Goal: Transaction & Acquisition: Subscribe to service/newsletter

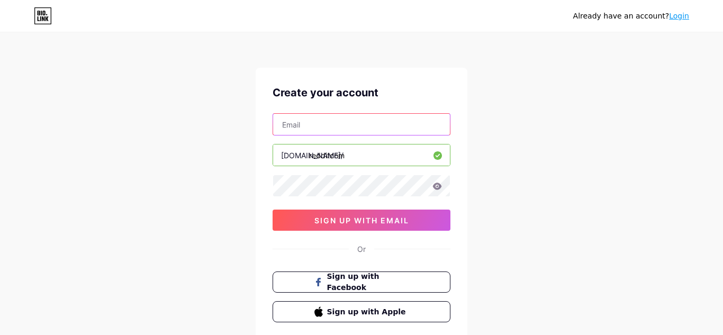
click at [392, 129] on input "text" at bounding box center [361, 124] width 177 height 21
type input "A"
click at [364, 130] on input "text" at bounding box center [361, 124] width 177 height 21
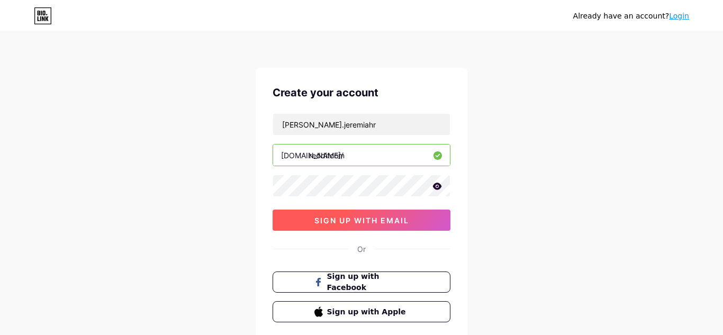
click at [373, 222] on span "sign up with email" at bounding box center [361, 220] width 95 height 9
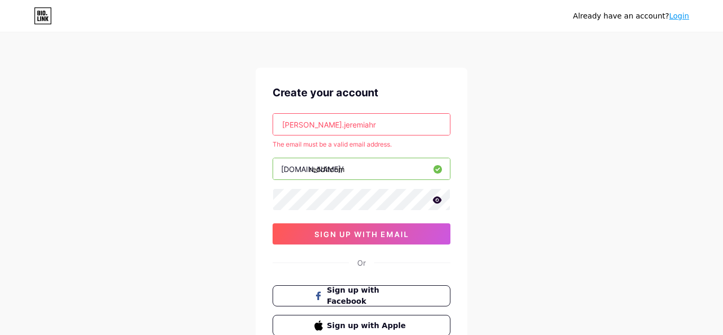
click at [394, 123] on input "[PERSON_NAME].jeremiahr" at bounding box center [361, 124] width 177 height 21
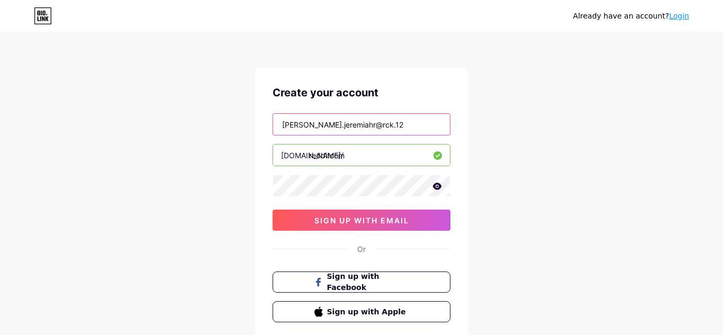
type input "[PERSON_NAME].jeremiahr@rck.12"
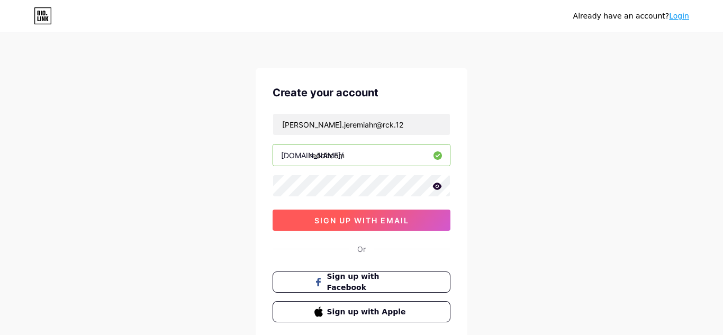
click at [413, 219] on button "sign up with email" at bounding box center [361, 219] width 178 height 21
